Goal: Task Accomplishment & Management: Manage account settings

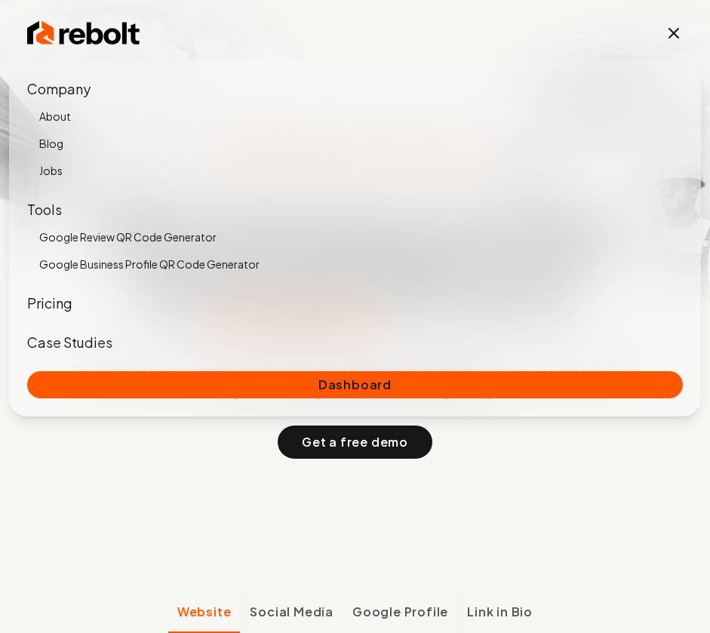
click at [351, 379] on link "Dashboard" at bounding box center [354, 384] width 655 height 27
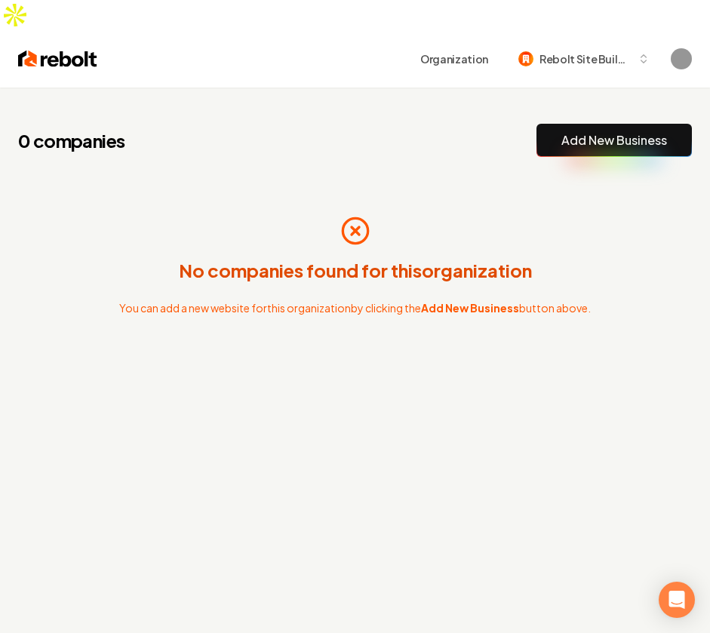
click at [102, 128] on h1 "0 companies" at bounding box center [90, 140] width 145 height 24
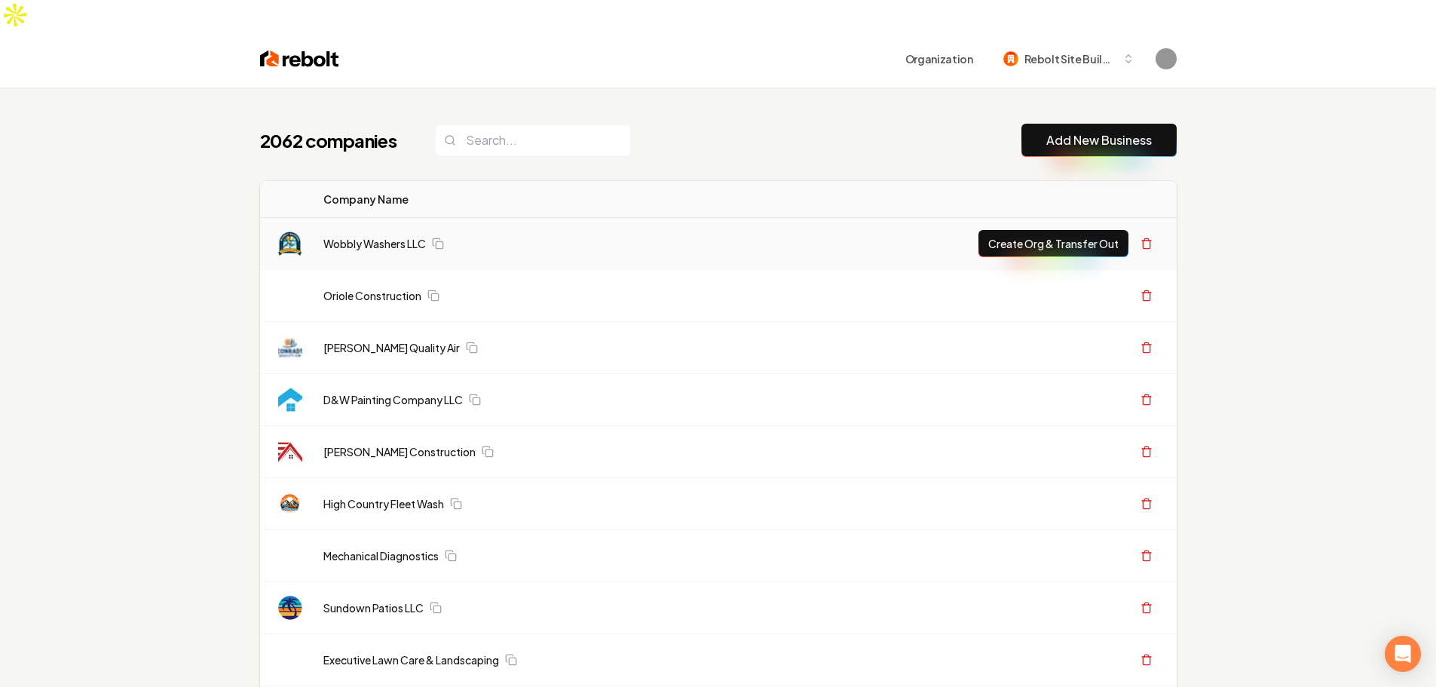
click at [381, 236] on link "Wobbly Washers LLC" at bounding box center [374, 243] width 103 height 15
click at [387, 236] on link "Wobbly Washers LLC" at bounding box center [374, 243] width 103 height 15
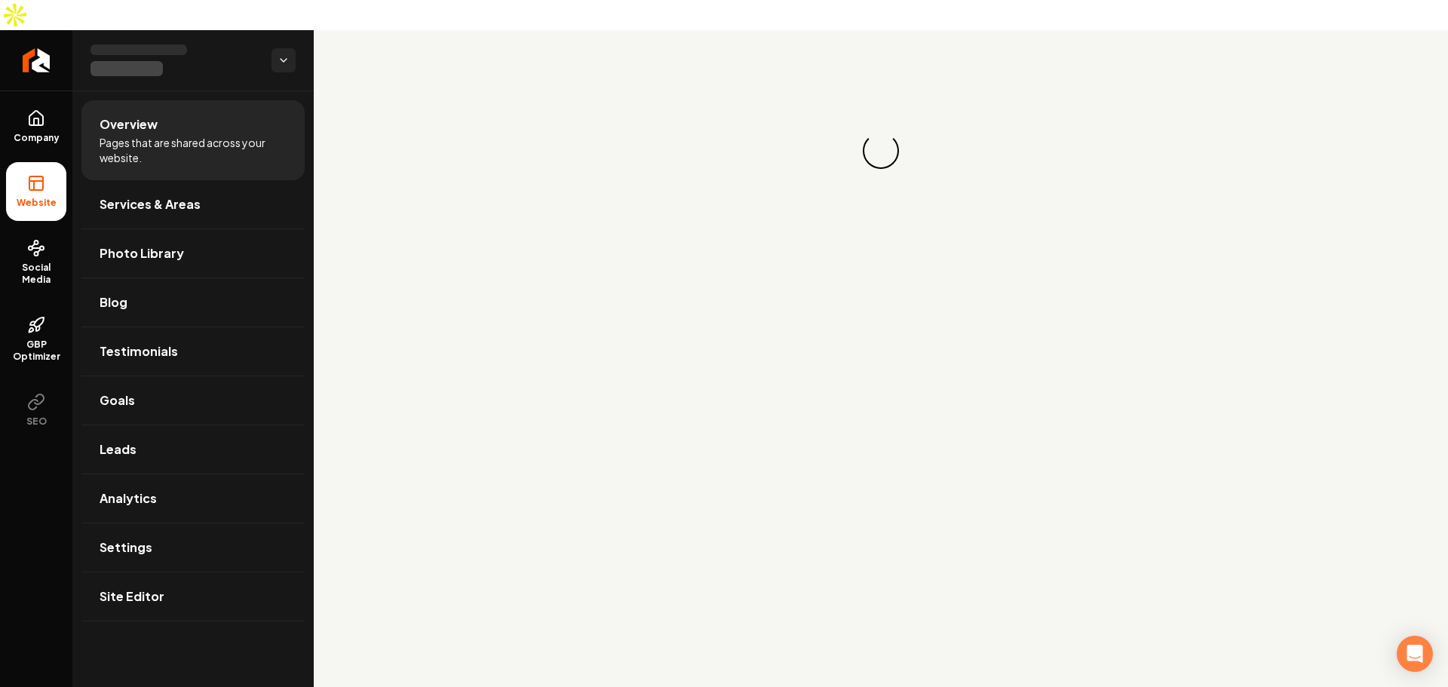
click at [382, 212] on div "Loading... Loading..." at bounding box center [881, 150] width 1134 height 241
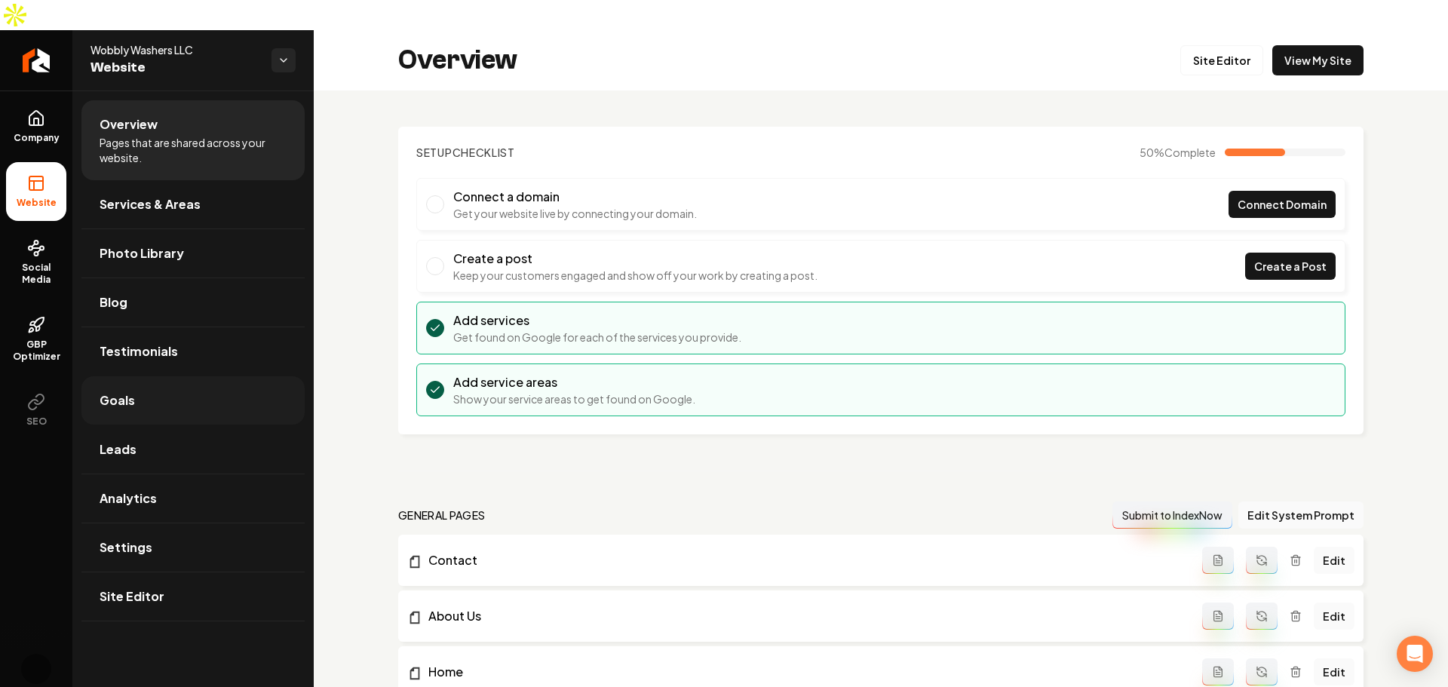
click at [176, 376] on link "Goals" at bounding box center [192, 400] width 223 height 48
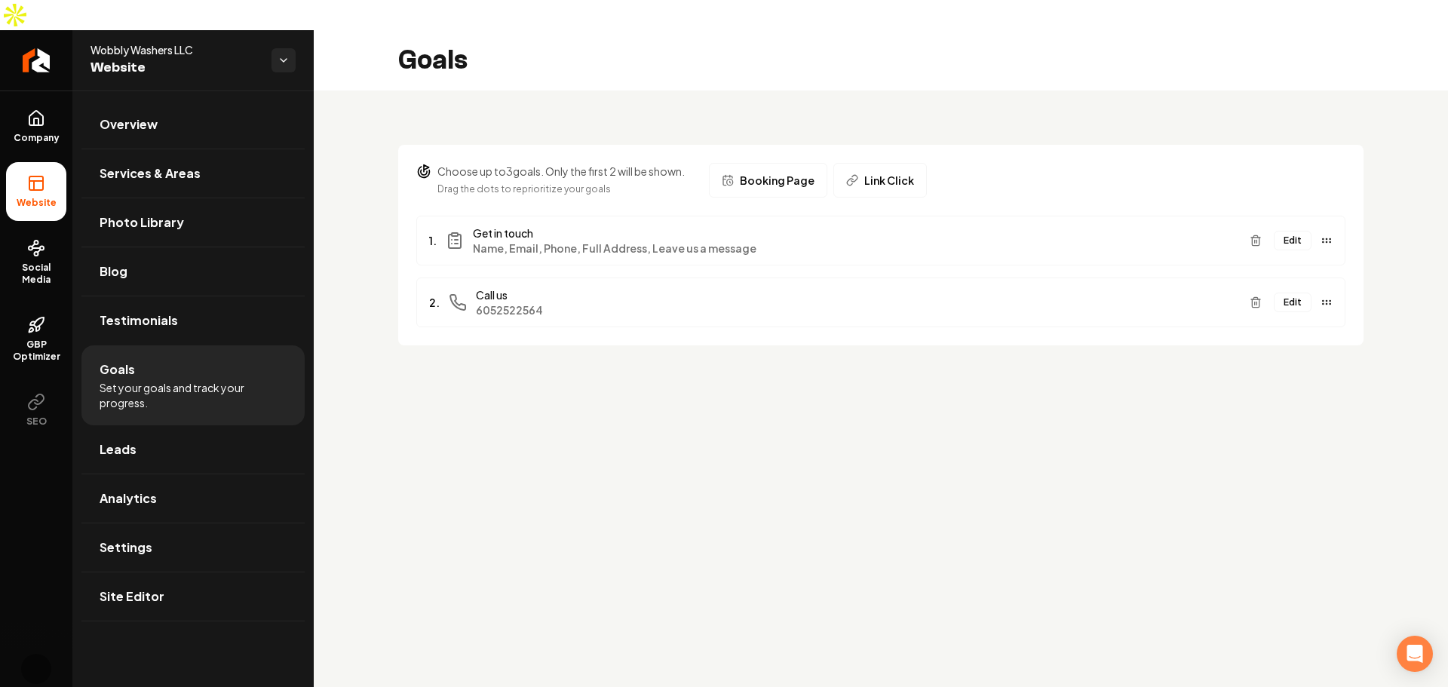
click at [514, 164] on p "Choose up to 3 goals. Only the first 2 will be shown." at bounding box center [560, 171] width 247 height 15
click at [709, 231] on button "Edit" at bounding box center [1293, 241] width 38 height 20
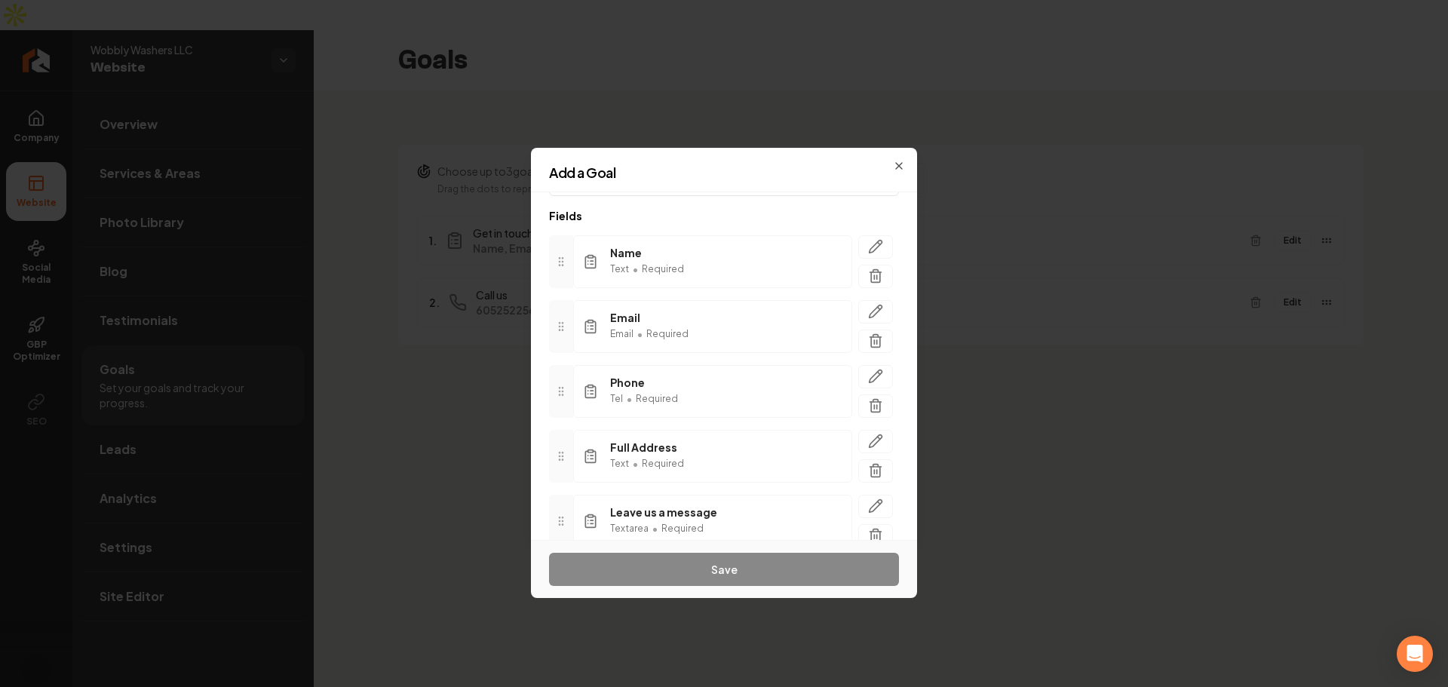
scroll to position [136, 0]
click at [622, 507] on span "Add another field" at bounding box center [609, 508] width 84 height 15
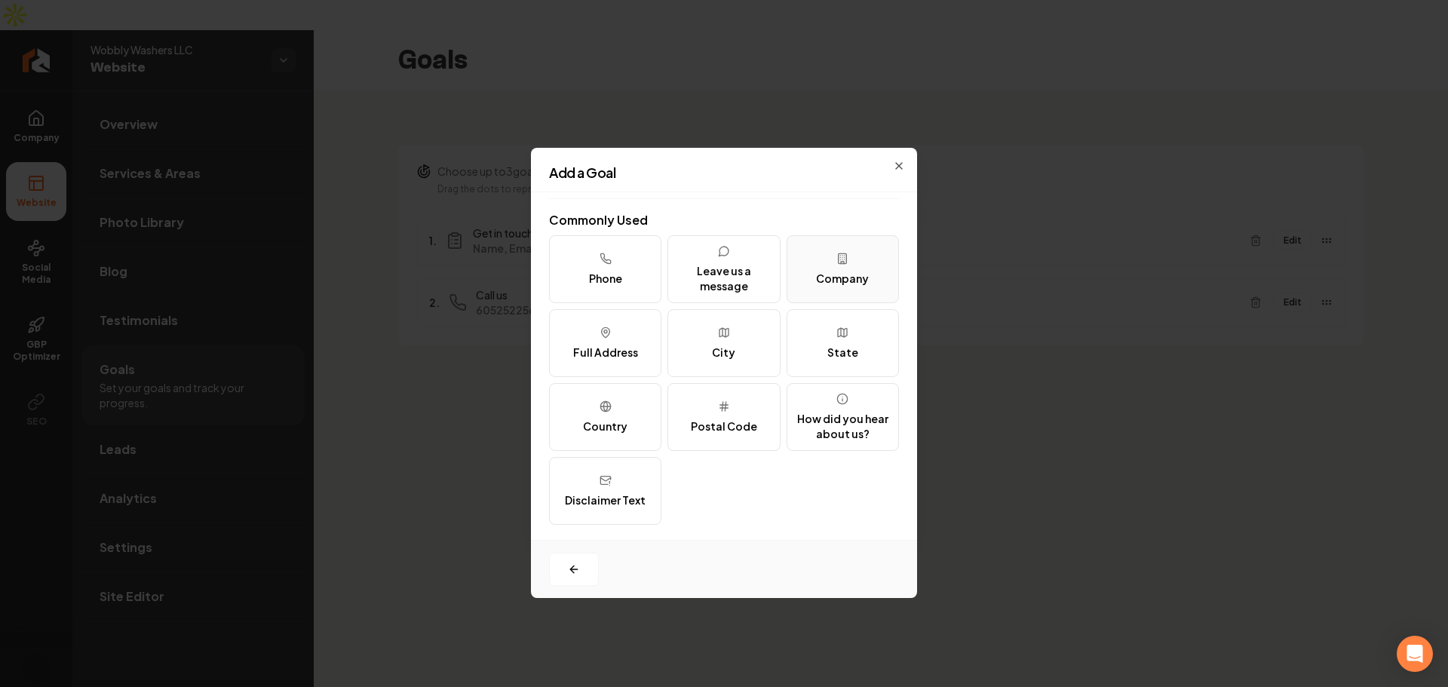
scroll to position [0, 0]
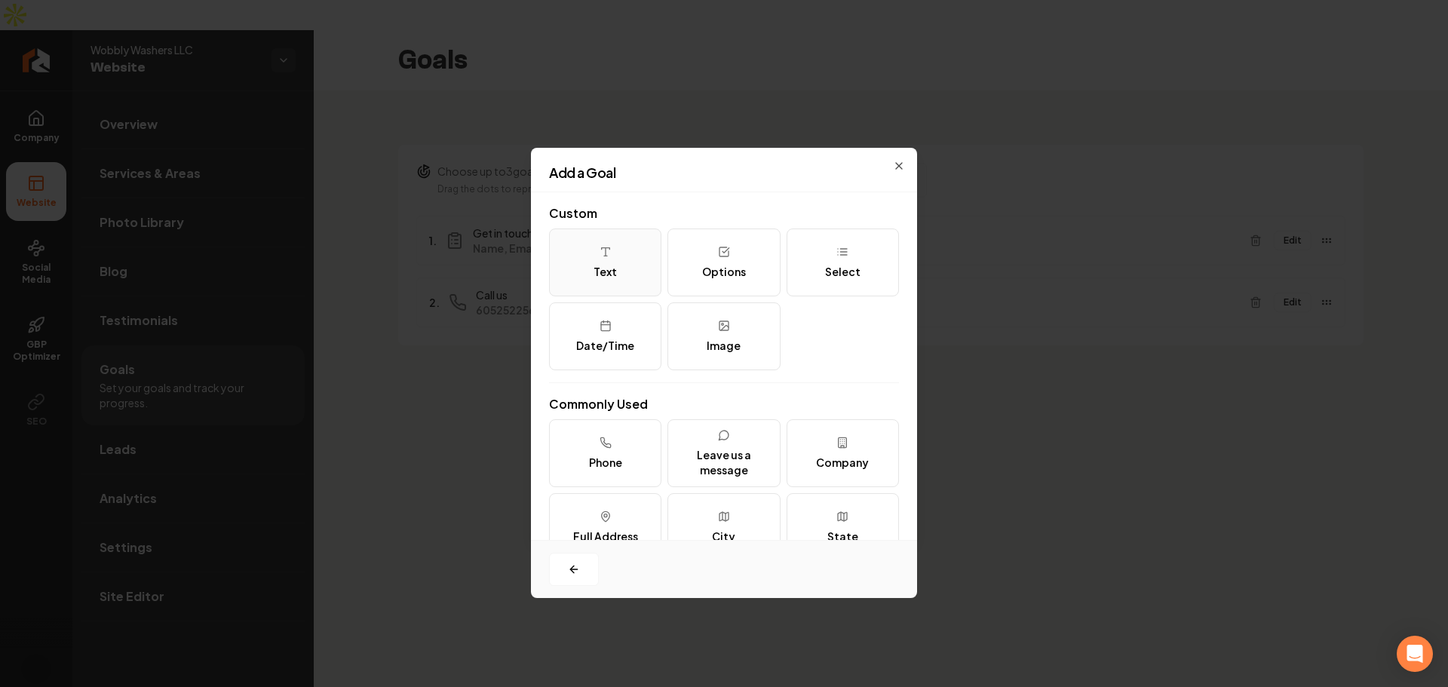
click at [628, 258] on button "Text" at bounding box center [605, 262] width 112 height 68
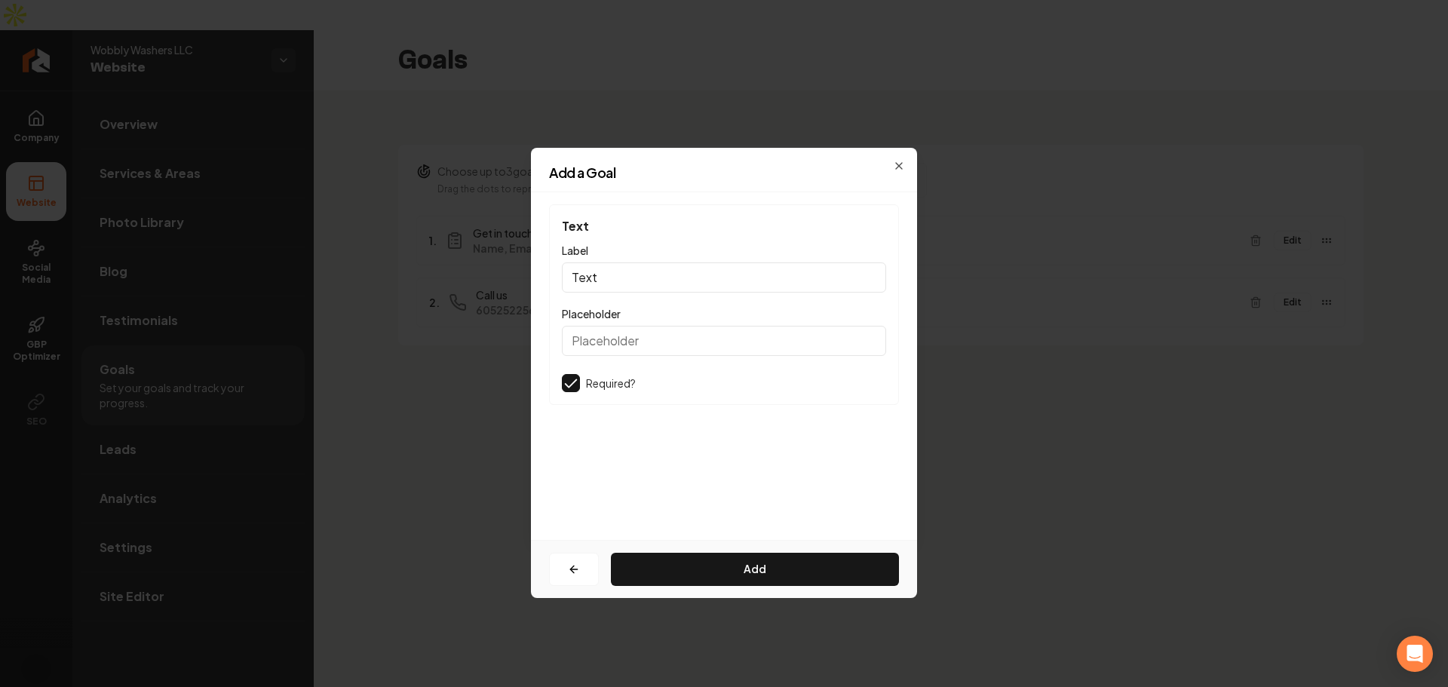
click at [627, 274] on input "Text" at bounding box center [724, 277] width 324 height 30
click at [573, 561] on button "button" at bounding box center [574, 569] width 50 height 33
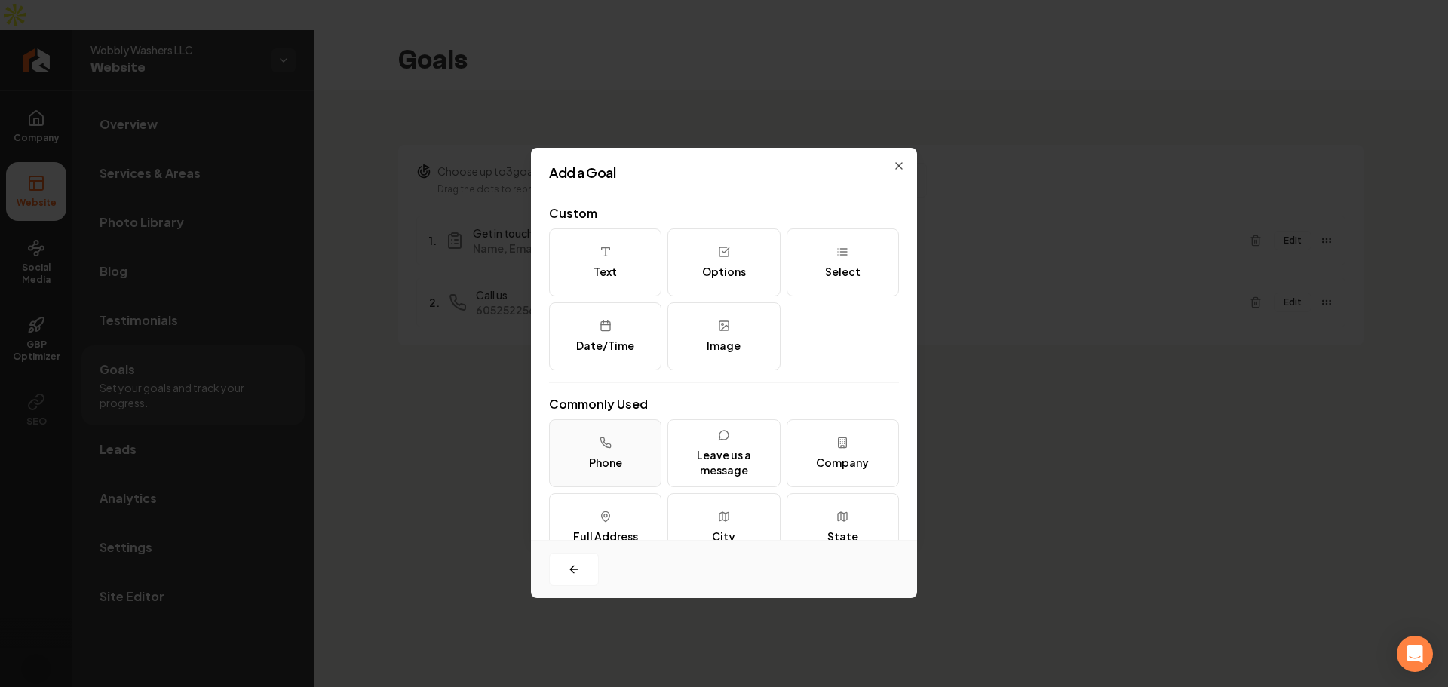
click at [621, 466] on button "Phone" at bounding box center [605, 453] width 112 height 68
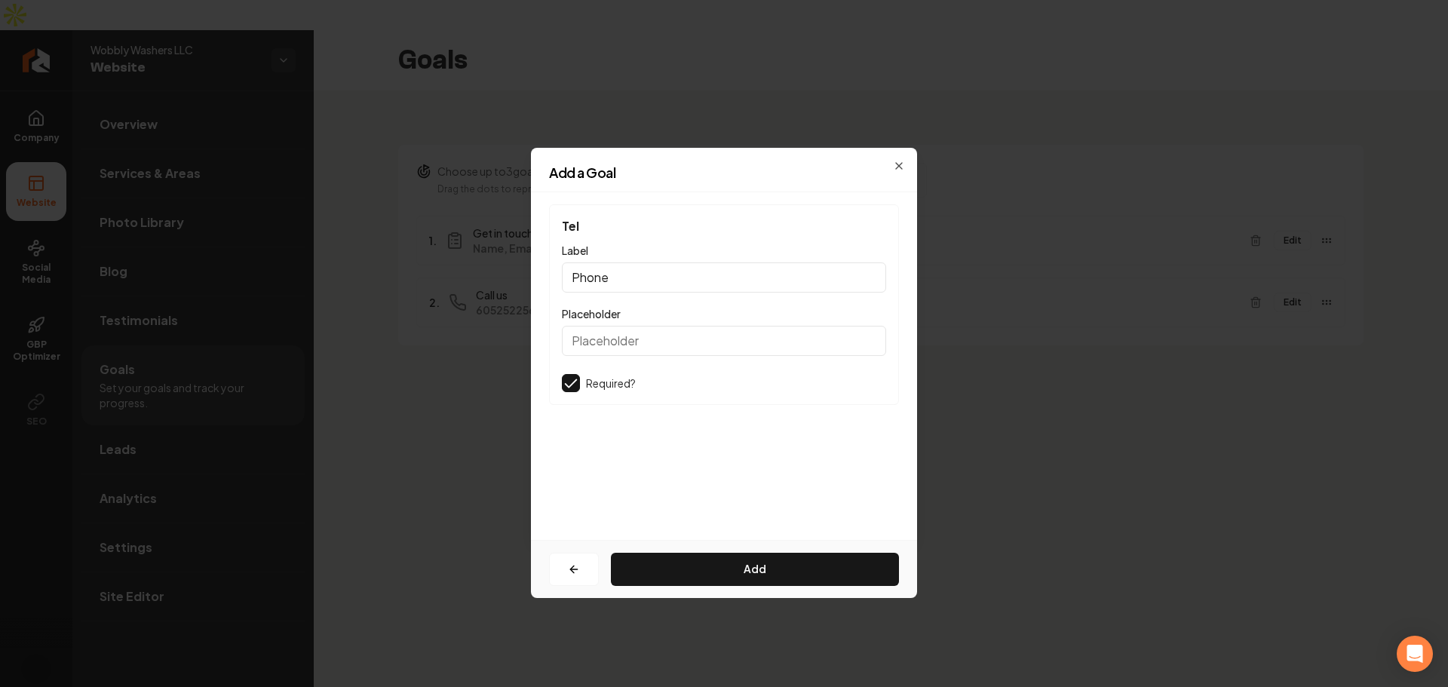
click at [691, 229] on span "Tel" at bounding box center [724, 226] width 324 height 18
click at [687, 300] on div "Tel Label Phone Placeholder Required?" at bounding box center [724, 304] width 350 height 201
click at [700, 287] on input "Phone" at bounding box center [724, 277] width 324 height 30
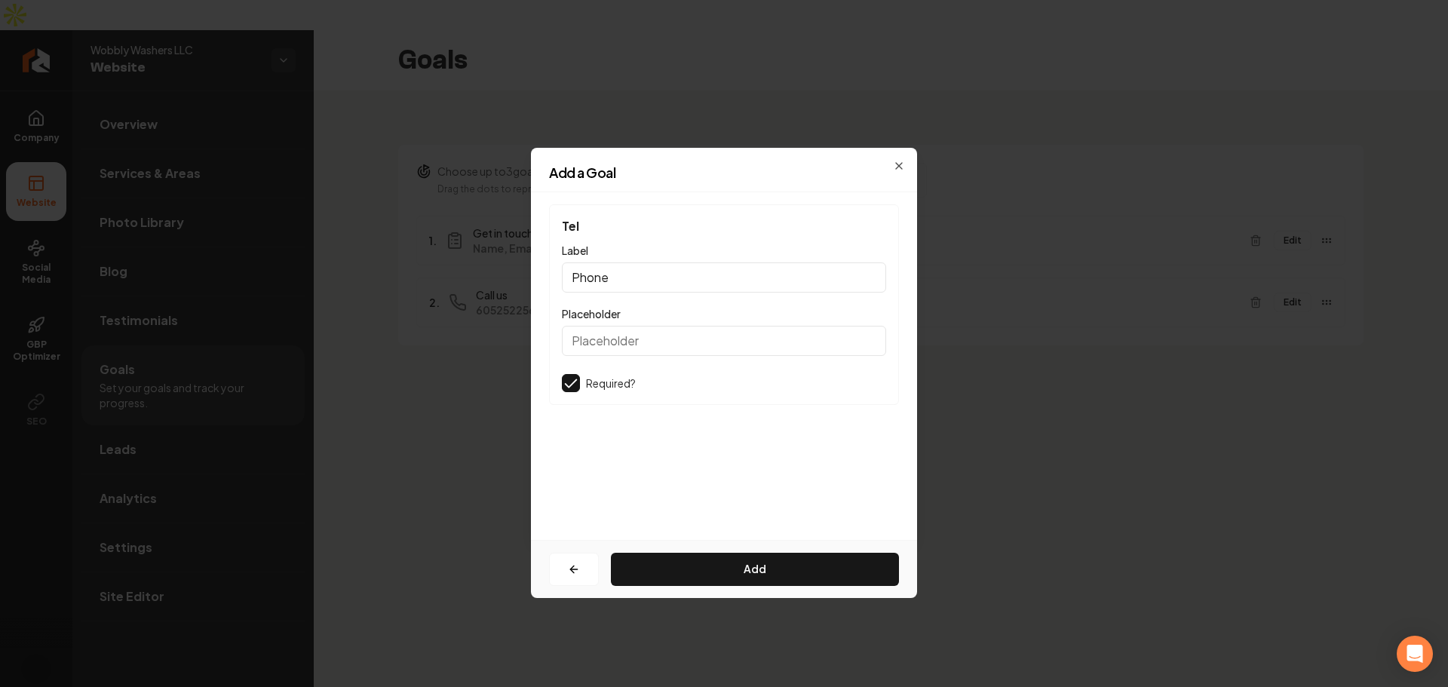
click at [700, 287] on input "Phone" at bounding box center [724, 277] width 324 height 30
click at [709, 360] on div "Tel Label Phone Placeholder Required?" at bounding box center [724, 304] width 350 height 201
click at [581, 574] on button "button" at bounding box center [574, 569] width 50 height 33
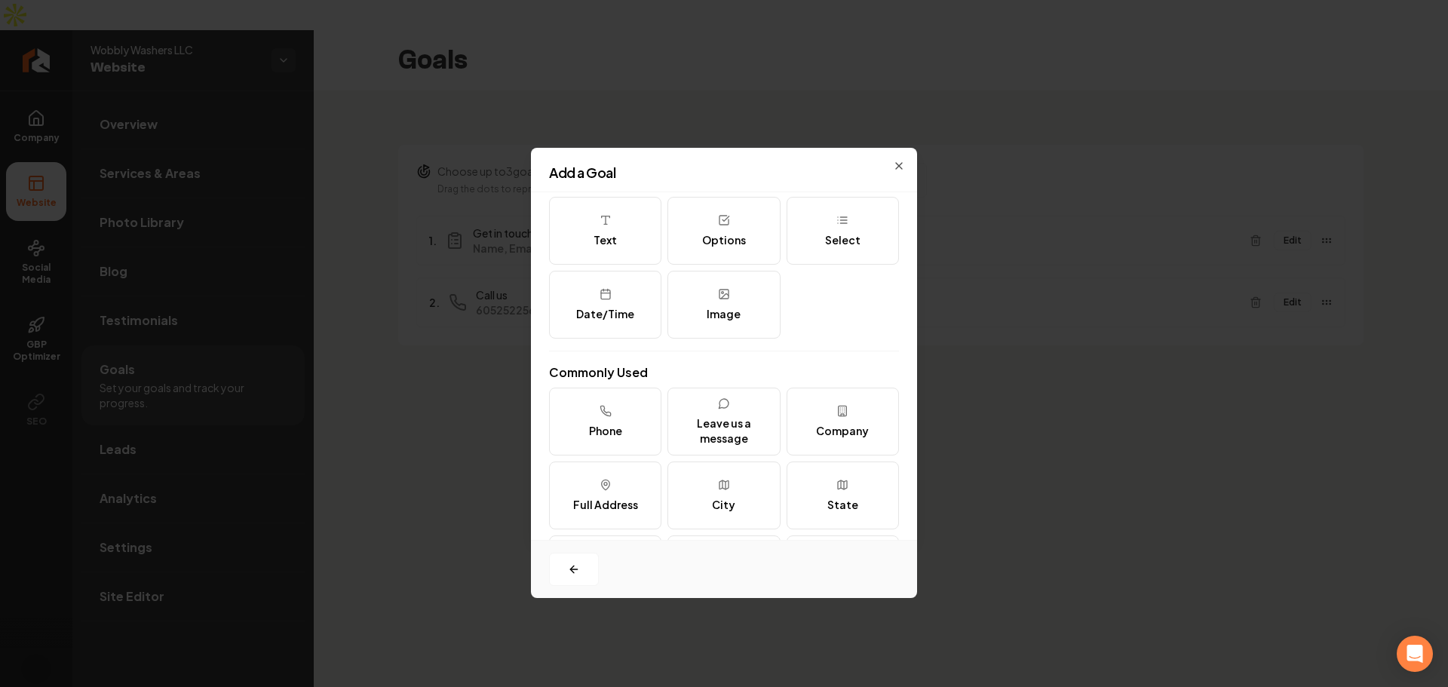
scroll to position [75, 0]
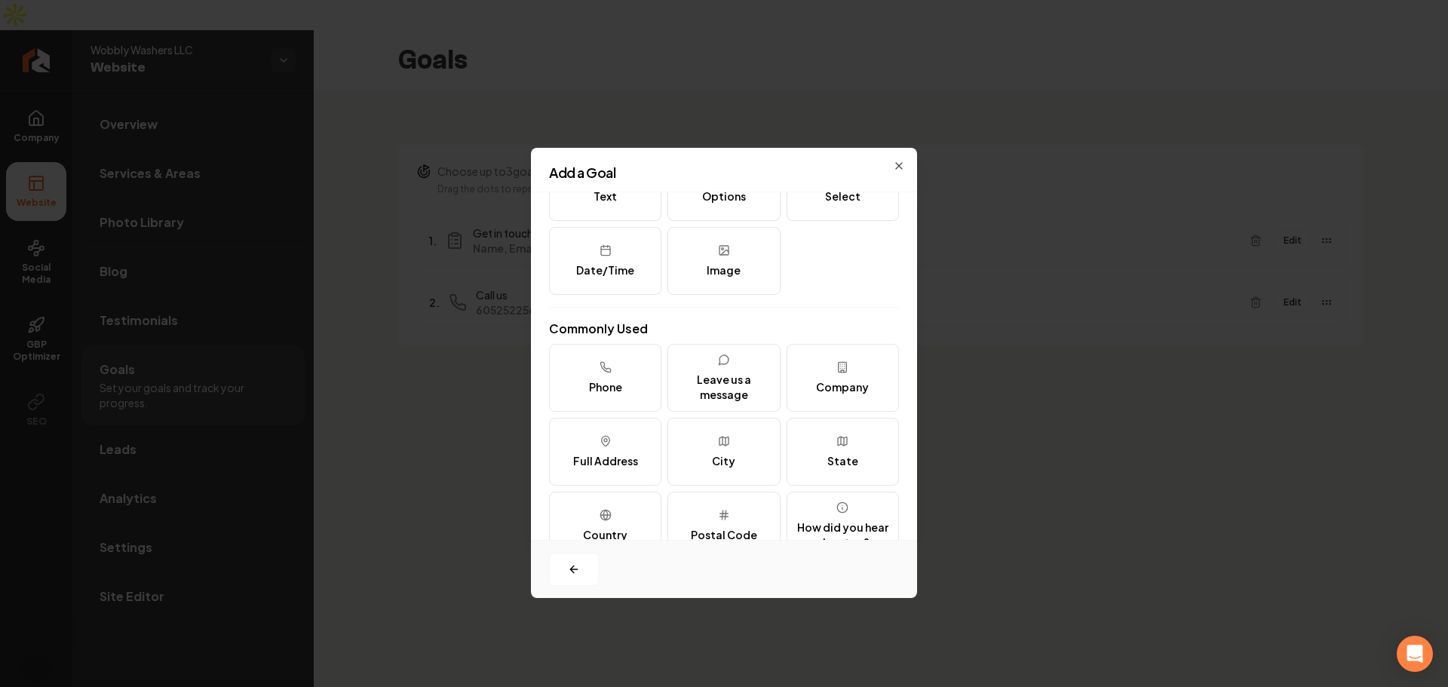
click at [664, 409] on div "Phone Leave us a message Company Full Address City State Country Postal Code Ho…" at bounding box center [724, 489] width 350 height 290
click at [709, 376] on div "Leave us a message" at bounding box center [723, 387] width 99 height 30
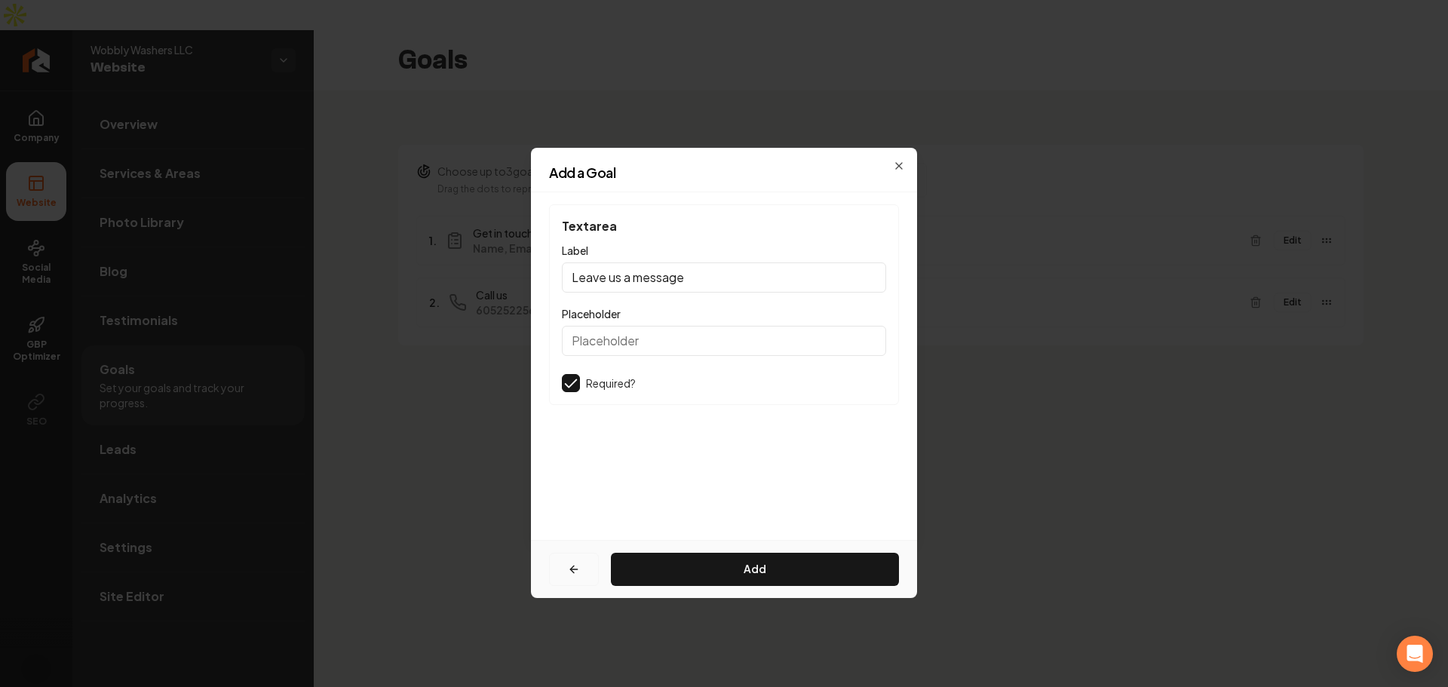
click at [575, 561] on button "button" at bounding box center [574, 569] width 50 height 33
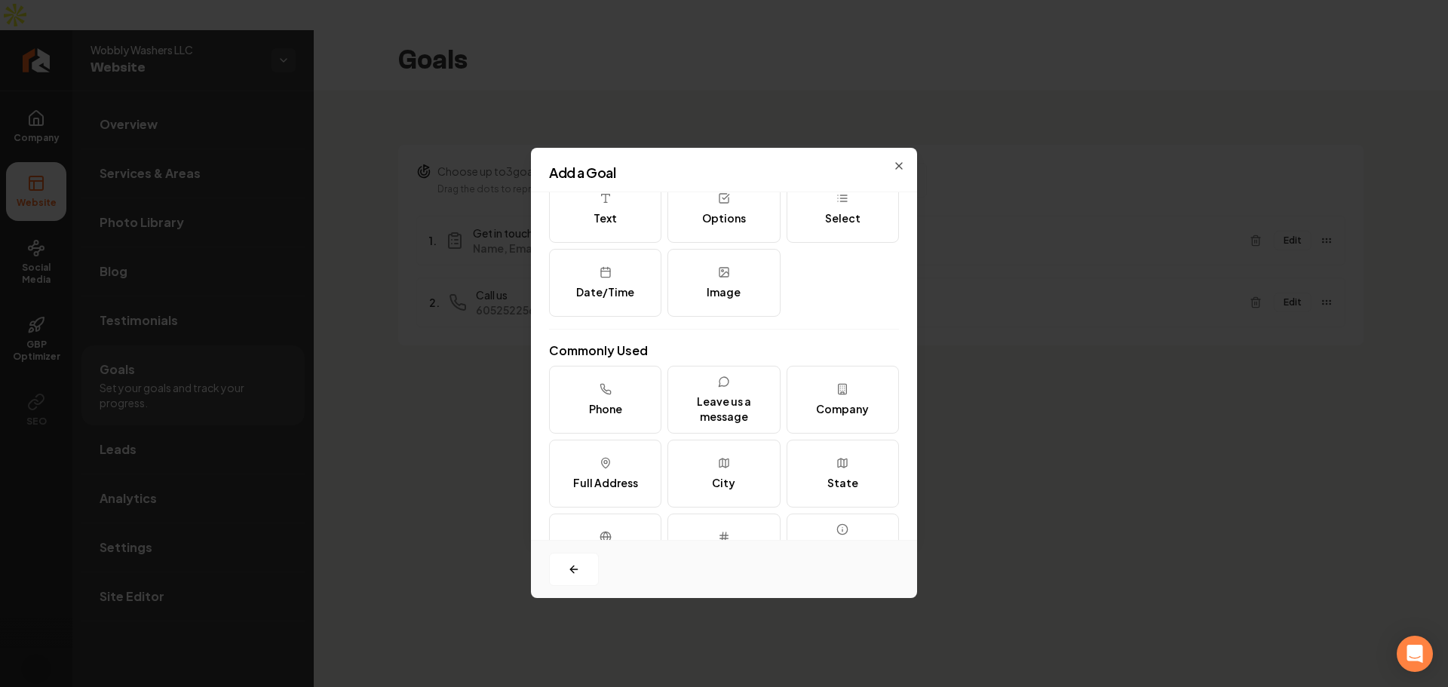
scroll to position [75, 0]
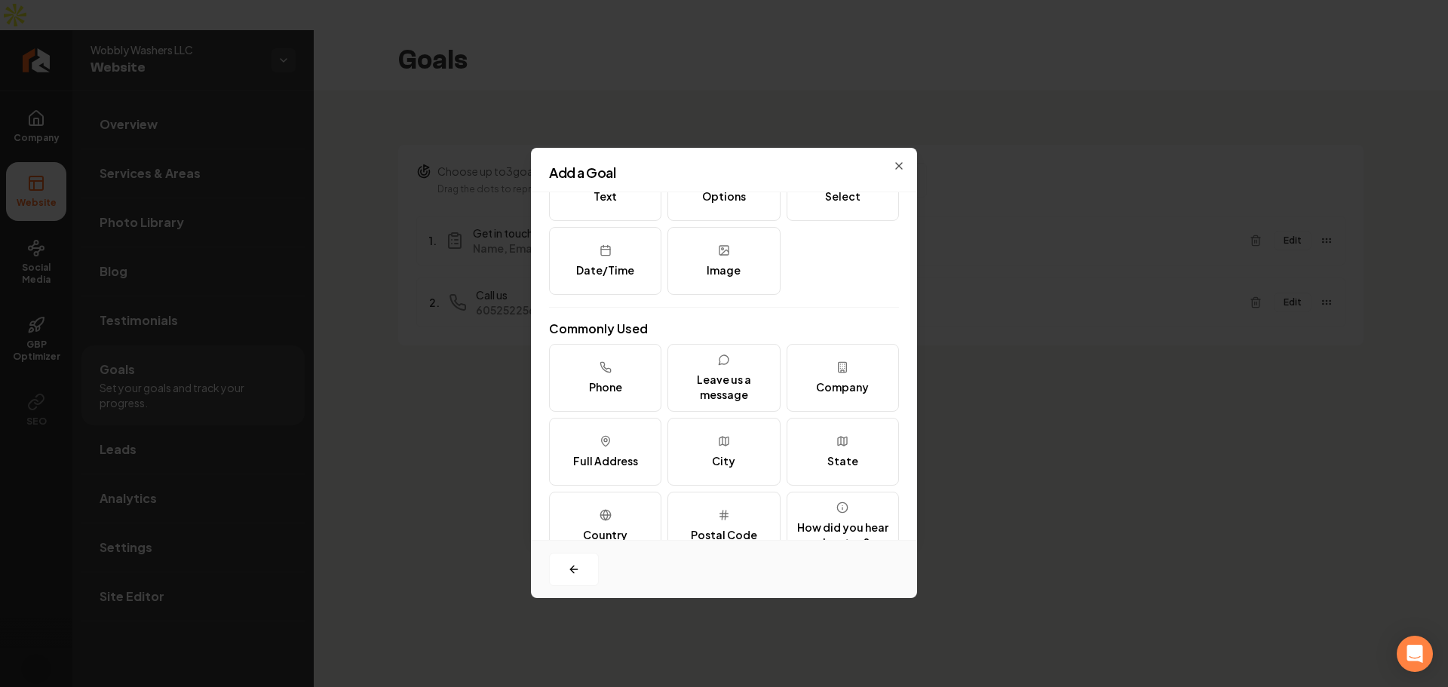
click at [709, 258] on div "Text Options Select Date/Time Image" at bounding box center [724, 224] width 350 height 142
click at [709, 397] on button "Company" at bounding box center [842, 378] width 112 height 68
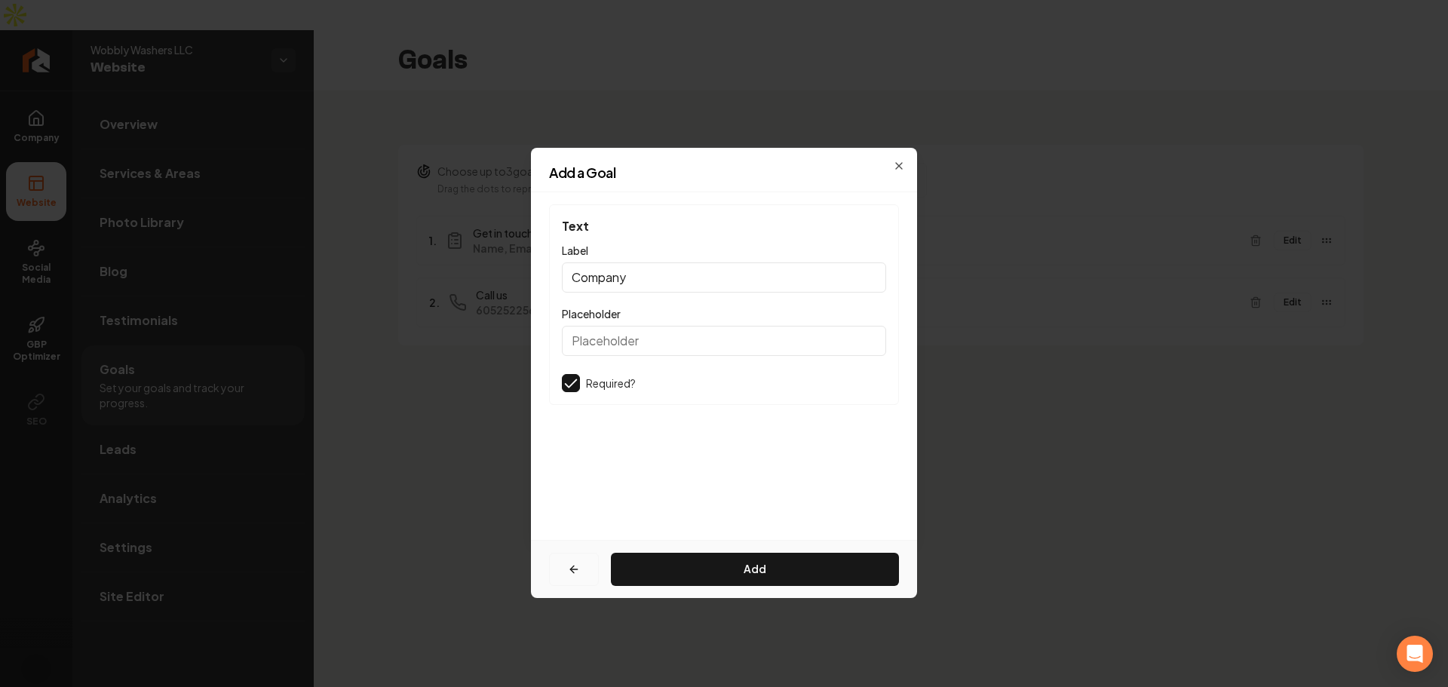
click at [578, 568] on icon "button" at bounding box center [574, 569] width 12 height 12
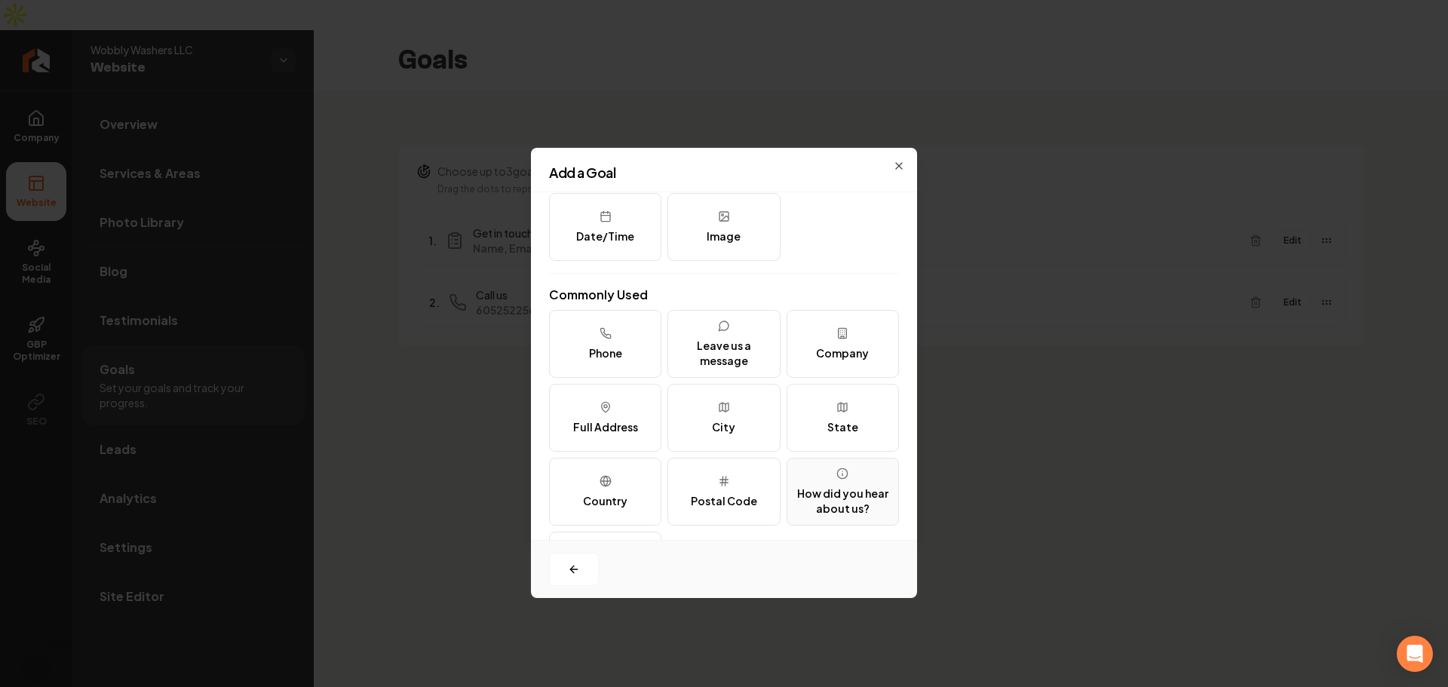
scroll to position [184, 0]
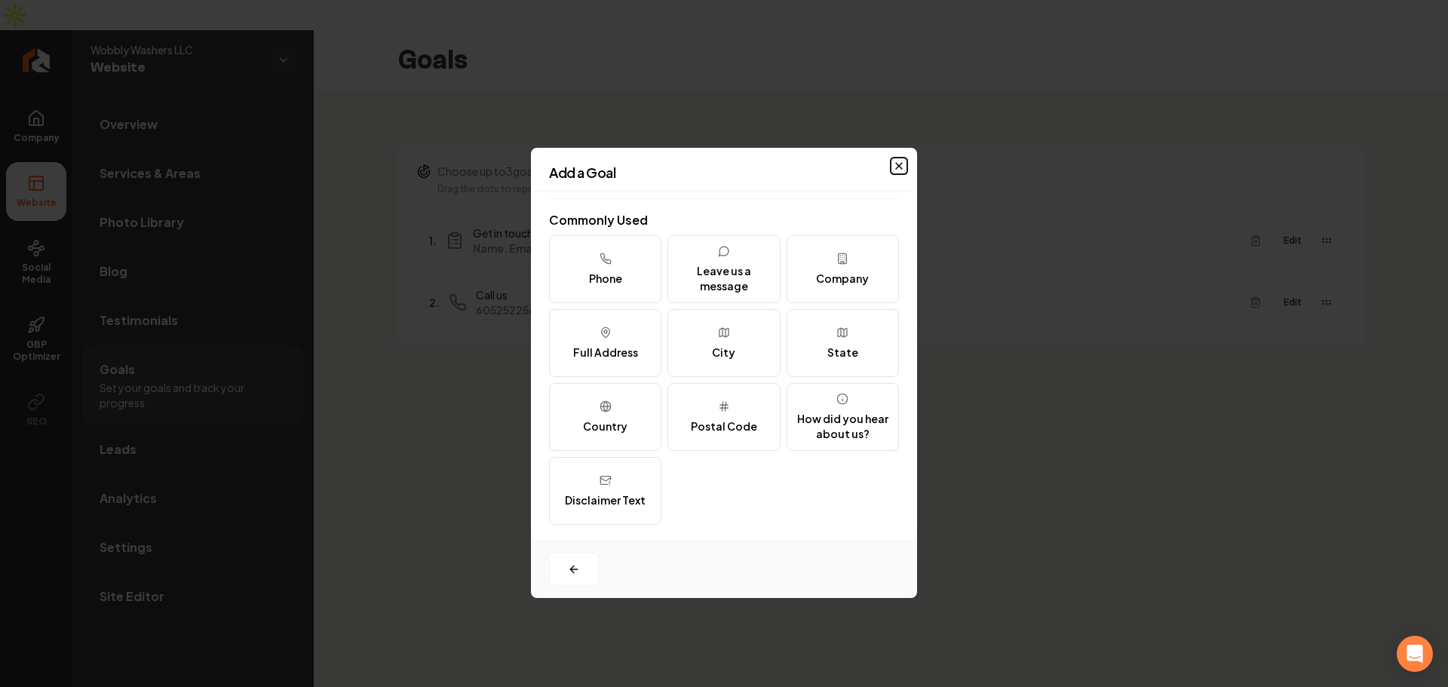
click at [709, 164] on icon "button" at bounding box center [899, 166] width 12 height 12
